Goal: Task Accomplishment & Management: Manage account settings

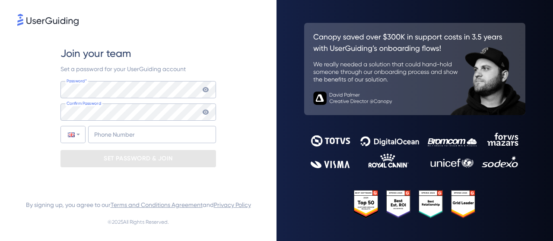
click at [0, 241] on nordpass-autofill-portal at bounding box center [0, 241] width 0 height 0
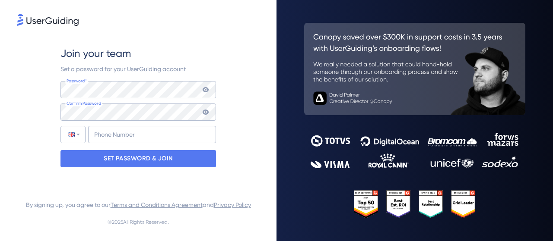
drag, startPoint x: 458, startPoint y: 77, endPoint x: 348, endPoint y: 83, distance: 109.4
click at [348, 83] on html "Join your team Set a password for your UserGuiding account Password* Your passw…" at bounding box center [276, 120] width 553 height 241
click at [0, 241] on nordpass-portal at bounding box center [0, 241] width 0 height 0
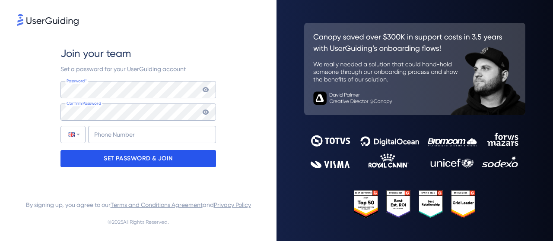
click at [110, 164] on p "SET PASSWORD & JOIN" at bounding box center [138, 159] width 69 height 14
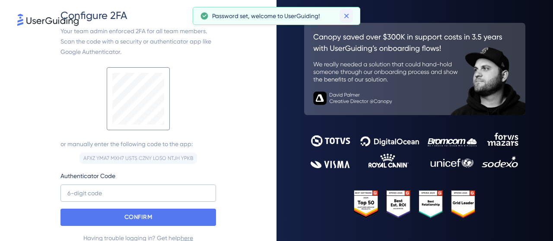
click at [346, 16] on icon at bounding box center [346, 16] width 5 height 5
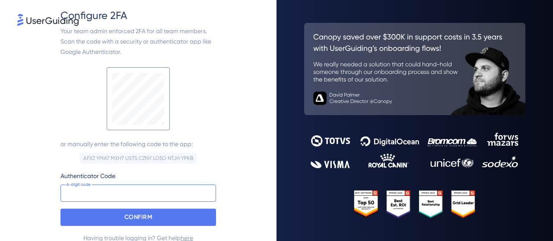
click at [109, 196] on input at bounding box center [137, 193] width 155 height 17
type input "126 689"
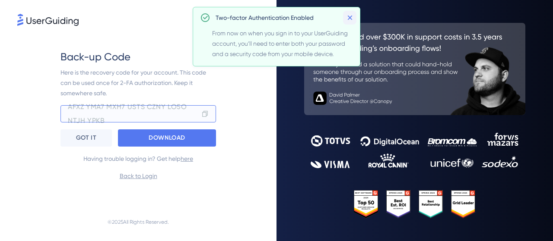
click at [349, 18] on icon at bounding box center [349, 18] width 5 height 5
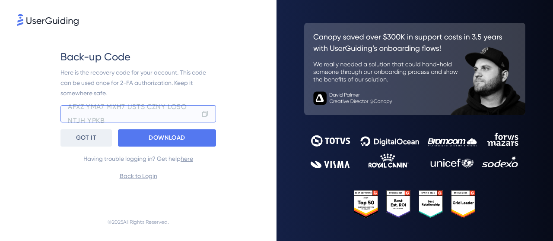
click at [75, 140] on div "GOT IT" at bounding box center [85, 138] width 51 height 17
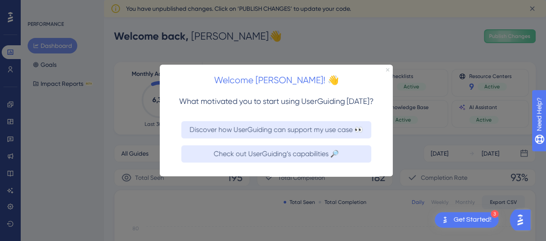
click at [386, 70] on icon "Close Preview" at bounding box center [387, 69] width 3 height 3
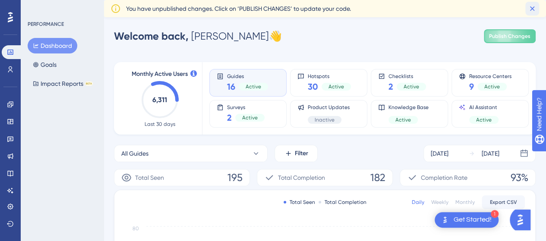
drag, startPoint x: 532, startPoint y: 7, endPoint x: 483, endPoint y: 11, distance: 49.4
click at [530, 8] on icon at bounding box center [532, 8] width 9 height 9
